Goal: Information Seeking & Learning: Find specific fact

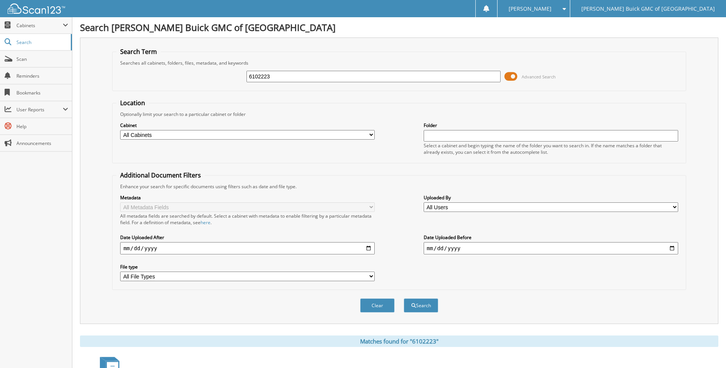
drag, startPoint x: 293, startPoint y: 75, endPoint x: 176, endPoint y: 79, distance: 117.5
click at [176, 79] on div "6102223 Advanced Search" at bounding box center [398, 76] width 565 height 21
type input "2025-09-17"
click at [404, 298] on button "Search" at bounding box center [421, 305] width 34 height 14
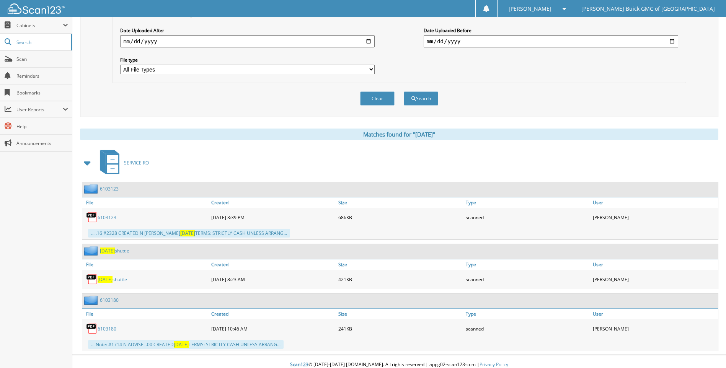
scroll to position [213, 0]
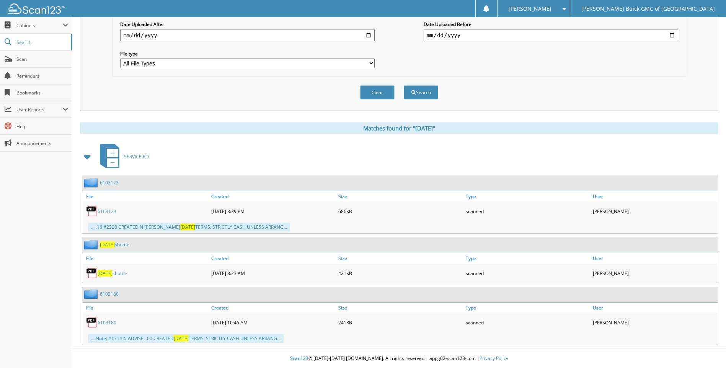
click at [109, 272] on span "[DATE]" at bounding box center [105, 273] width 15 height 7
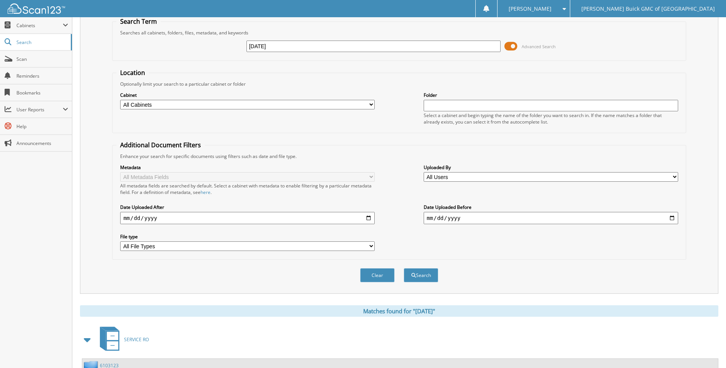
scroll to position [0, 0]
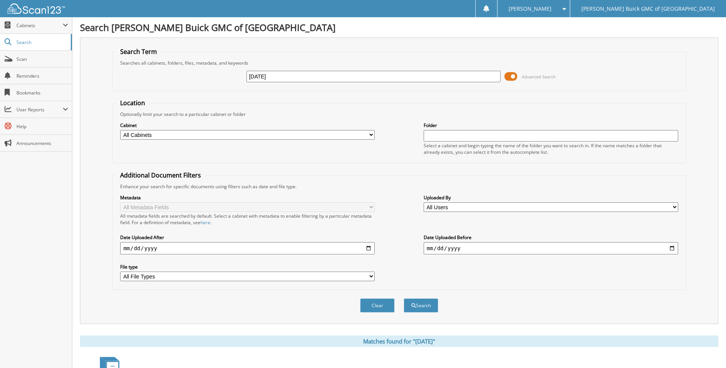
click at [306, 77] on input "[DATE]" at bounding box center [373, 76] width 254 height 11
type input "[DATE]"
click at [404, 298] on button "Search" at bounding box center [421, 305] width 34 height 14
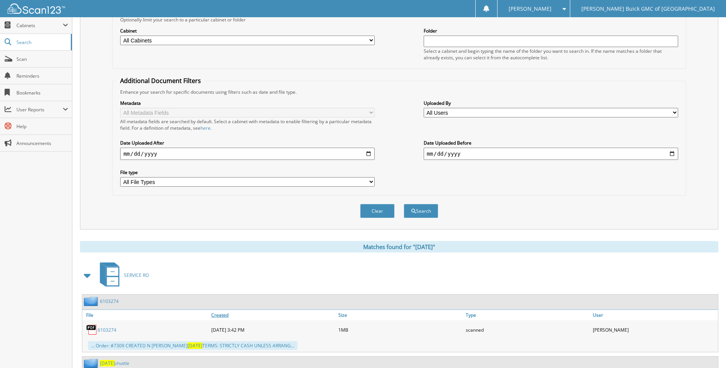
scroll to position [151, 0]
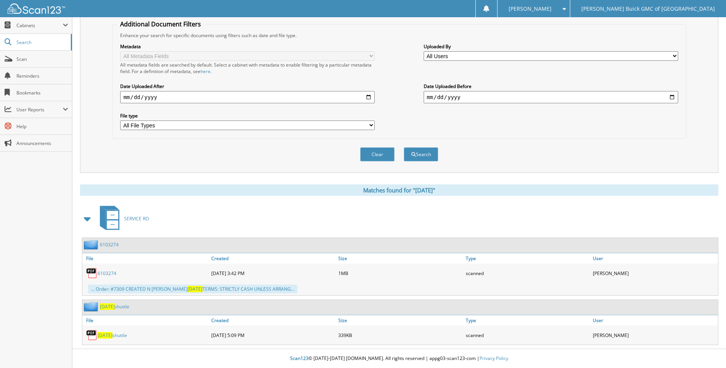
click at [112, 336] on span "[DATE]" at bounding box center [105, 335] width 15 height 7
